Goal: Information Seeking & Learning: Learn about a topic

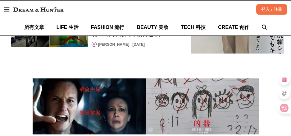
scroll to position [1742, 0]
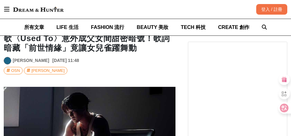
scroll to position [1898, 0]
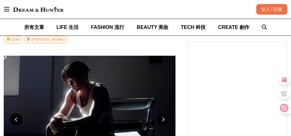
click at [63, 92] on img at bounding box center [90, 104] width 172 height 97
click at [82, 63] on img at bounding box center [90, 104] width 172 height 97
click at [80, 66] on img at bounding box center [90, 104] width 172 height 97
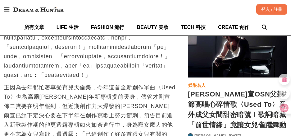
scroll to position [0, 0]
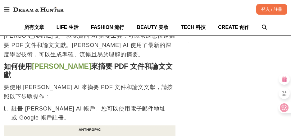
scroll to position [342, 0]
